Goal: Task Accomplishment & Management: Manage account settings

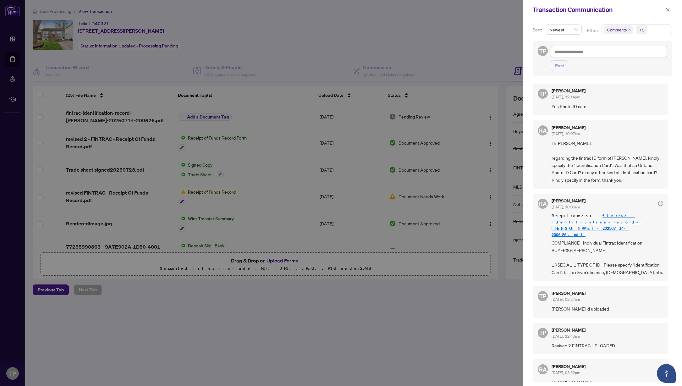
scroll to position [252, 0]
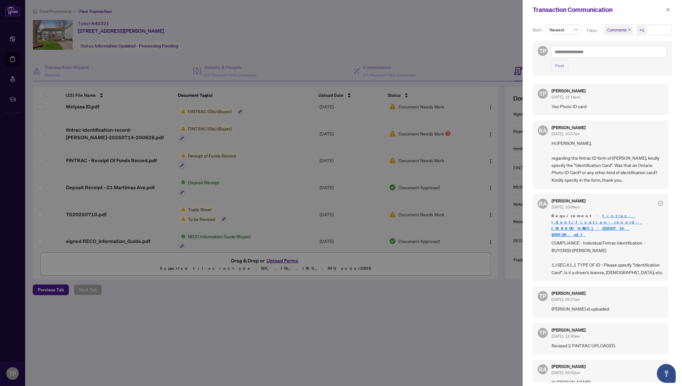
click at [472, 74] on div at bounding box center [341, 193] width 682 height 386
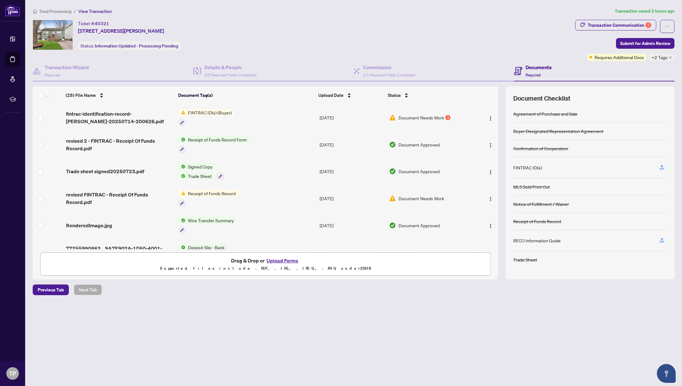
click at [436, 117] on span "Document Needs Work" at bounding box center [422, 117] width 46 height 7
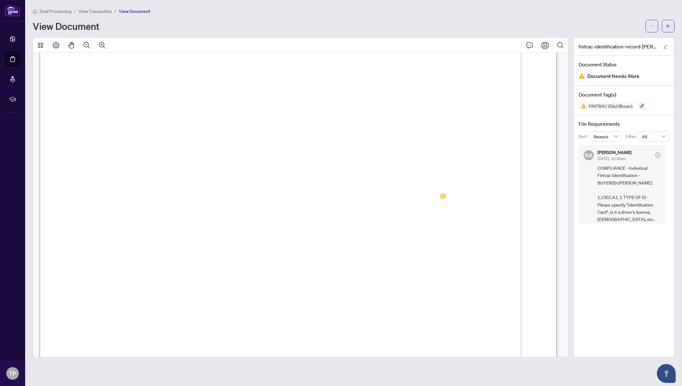
scroll to position [157, 0]
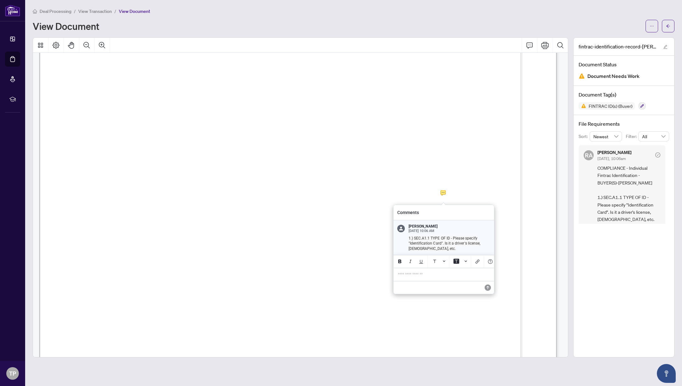
click at [418, 276] on p "**********" at bounding box center [444, 274] width 92 height 5
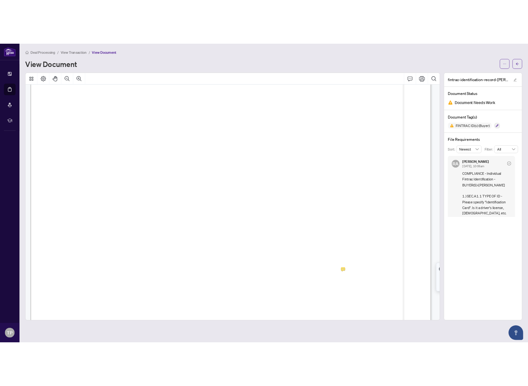
scroll to position [0, 0]
